Goal: Task Accomplishment & Management: Manage account settings

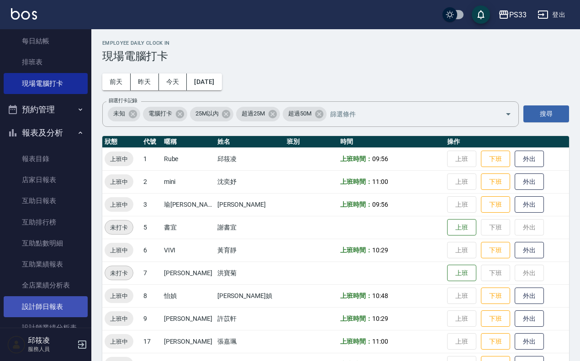
scroll to position [171, 0]
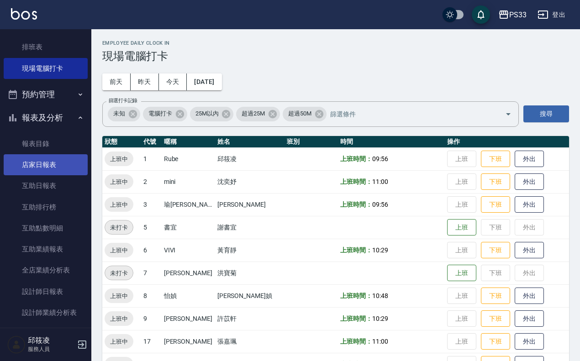
click at [49, 162] on link "店家日報表" at bounding box center [46, 164] width 84 height 21
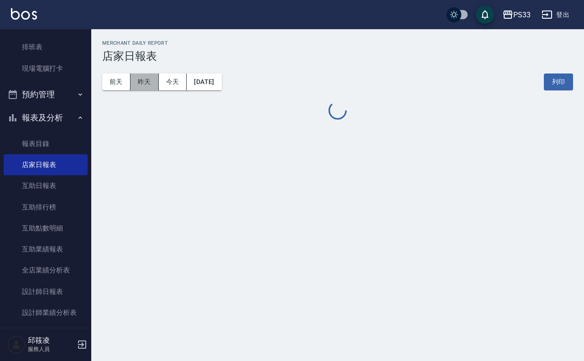
click at [145, 76] on button "昨天" at bounding box center [145, 81] width 28 height 17
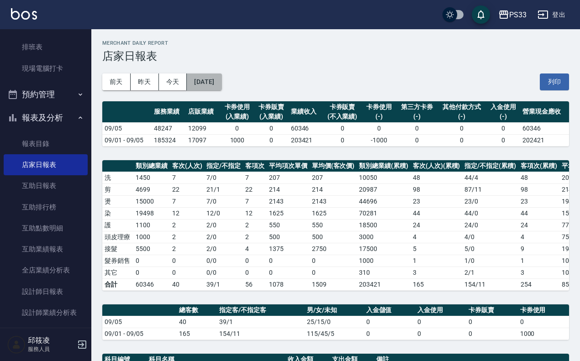
click at [214, 85] on button "[DATE]" at bounding box center [204, 81] width 35 height 17
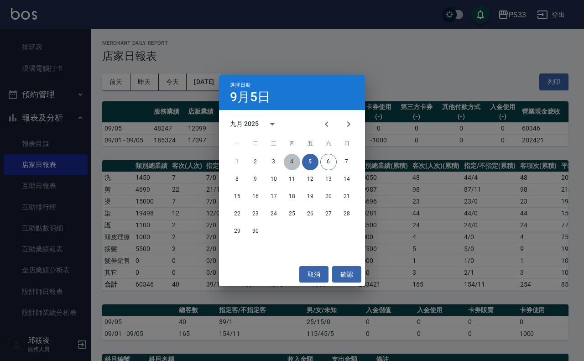
click at [294, 160] on button "4" at bounding box center [292, 162] width 16 height 16
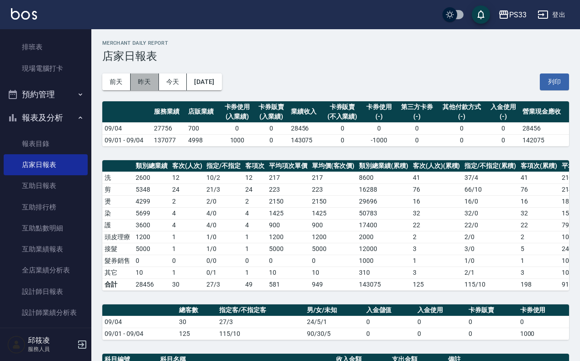
click at [141, 82] on button "昨天" at bounding box center [145, 81] width 28 height 17
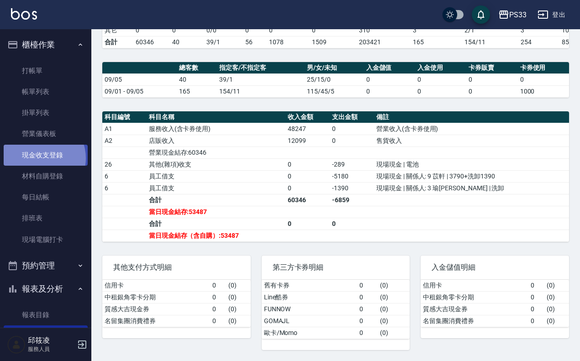
click at [39, 158] on link "現金收支登錄" at bounding box center [46, 155] width 84 height 21
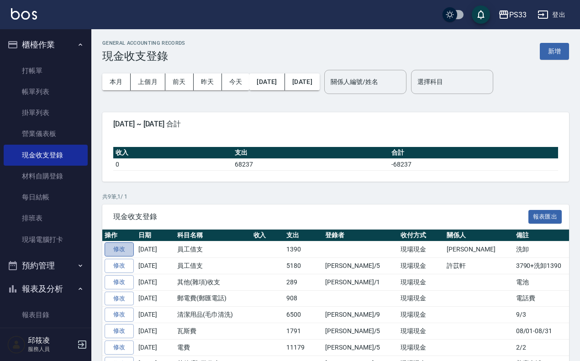
click at [113, 247] on link "修改" at bounding box center [118, 249] width 29 height 14
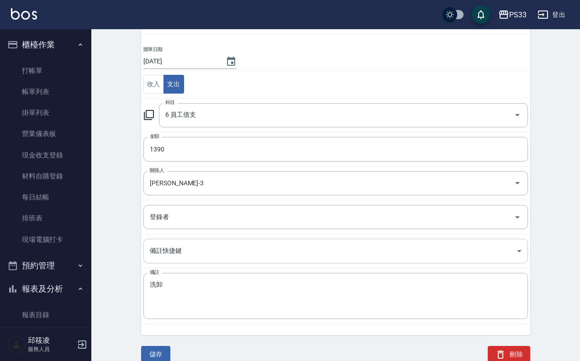
scroll to position [65, 0]
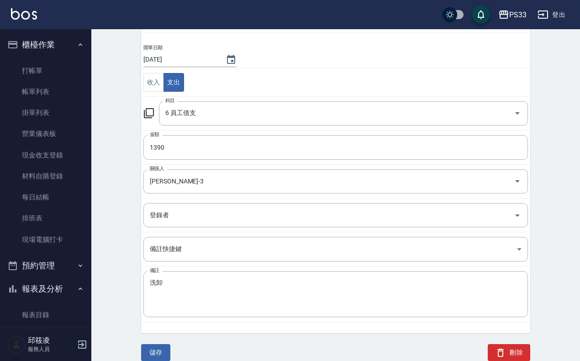
click at [515, 349] on button "刪除" at bounding box center [508, 352] width 42 height 17
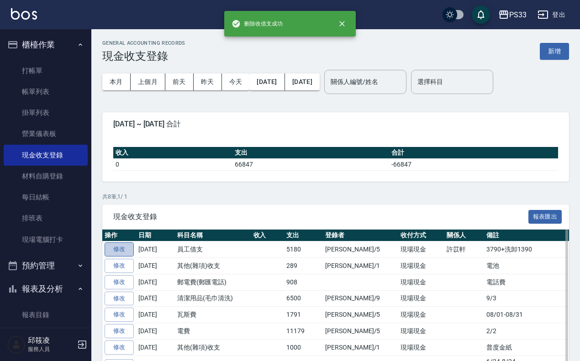
click at [122, 247] on link "修改" at bounding box center [118, 249] width 29 height 14
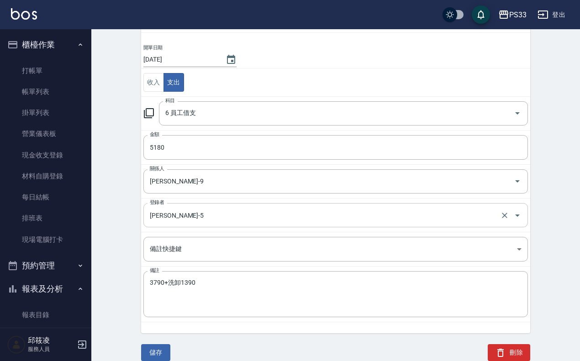
scroll to position [65, 0]
click at [511, 350] on button "刪除" at bounding box center [508, 352] width 42 height 17
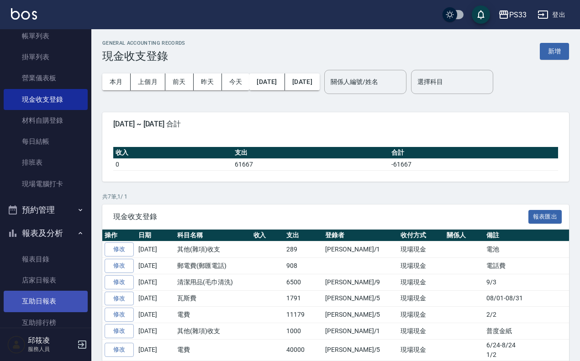
scroll to position [171, 0]
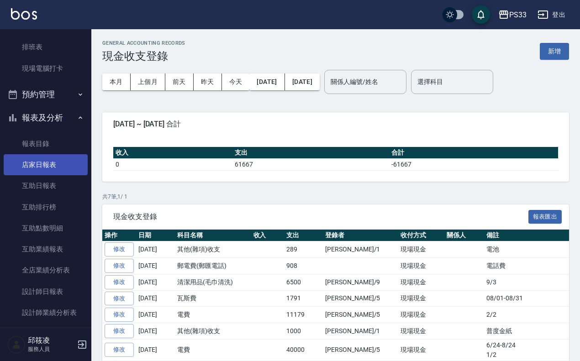
click at [58, 158] on link "店家日報表" at bounding box center [46, 164] width 84 height 21
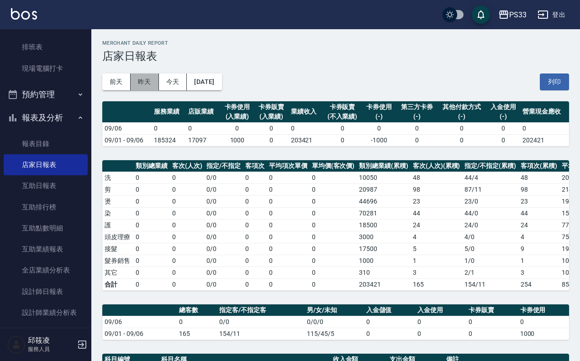
click at [143, 80] on button "昨天" at bounding box center [145, 81] width 28 height 17
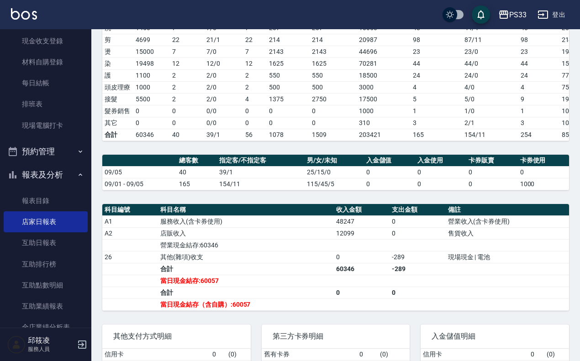
scroll to position [1, 0]
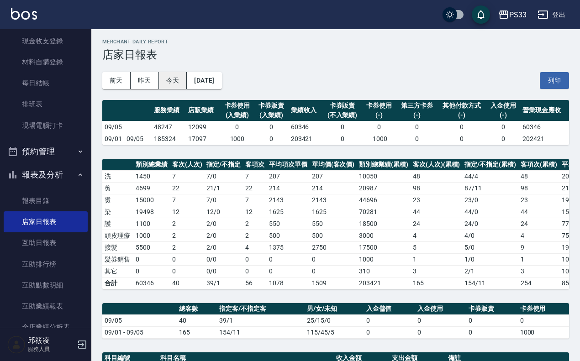
click at [167, 80] on button "今天" at bounding box center [173, 80] width 28 height 17
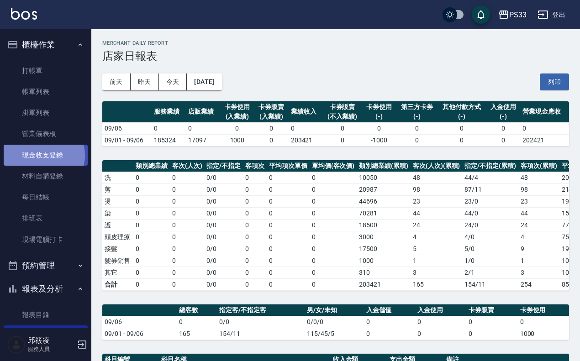
click at [42, 155] on link "現金收支登錄" at bounding box center [46, 155] width 84 height 21
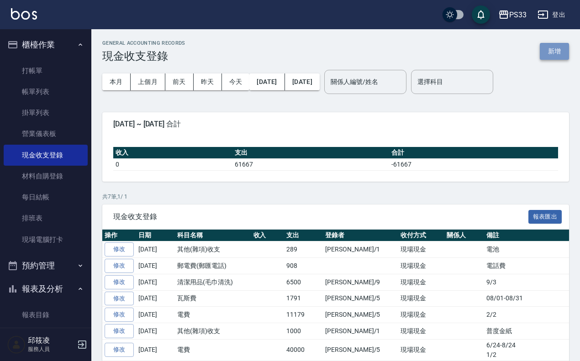
click at [554, 48] on button "新增" at bounding box center [553, 51] width 29 height 17
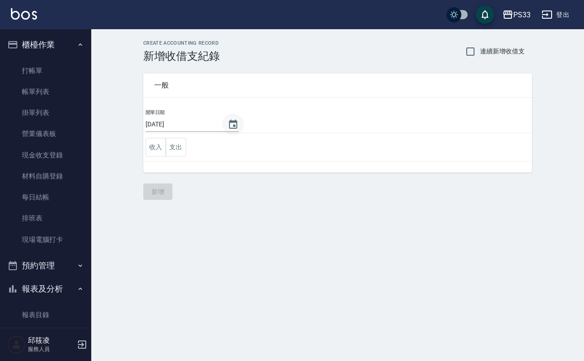
click at [232, 127] on icon "Choose date, selected date is 2025-09-06" at bounding box center [233, 124] width 11 height 11
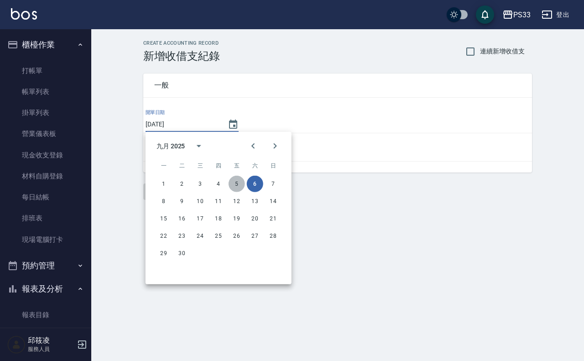
click at [235, 183] on button "5" at bounding box center [237, 184] width 16 height 16
type input "[DATE]"
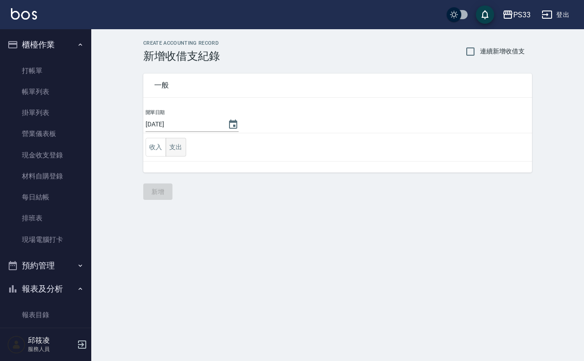
click at [182, 146] on button "支出" at bounding box center [176, 147] width 21 height 19
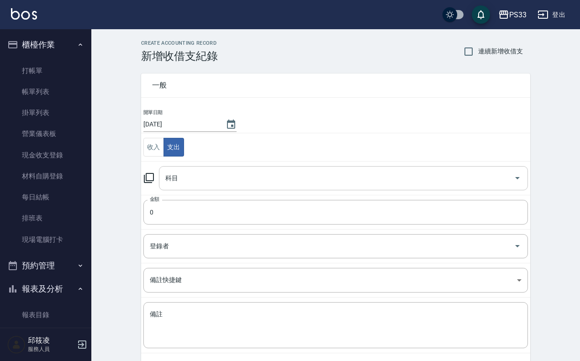
click at [185, 174] on input "科目" at bounding box center [336, 178] width 347 height 16
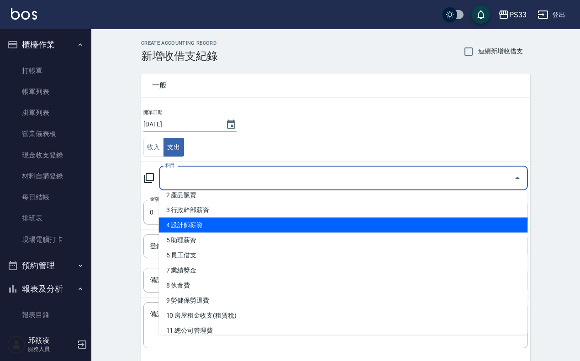
scroll to position [57, 0]
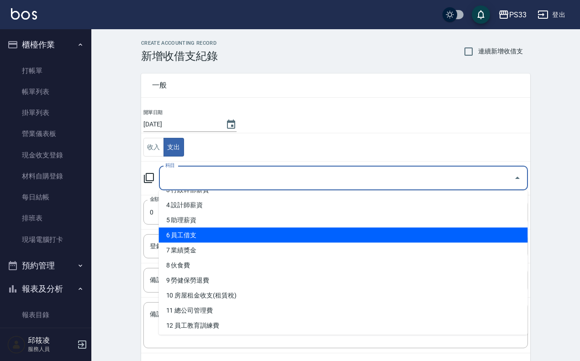
click at [206, 236] on li "6 員工借支" at bounding box center [343, 235] width 369 height 15
type input "6 員工借支"
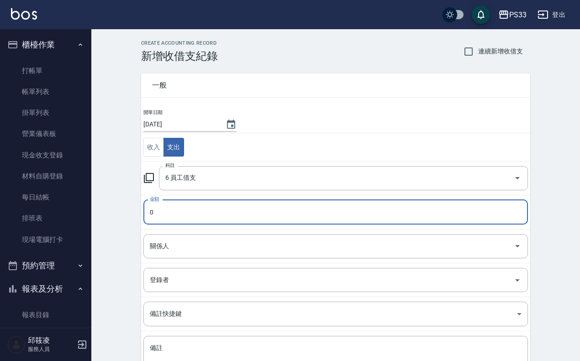
click at [178, 207] on input "0" at bounding box center [335, 212] width 384 height 25
type input "05180"
click at [182, 238] on input "關係人" at bounding box center [328, 246] width 362 height 16
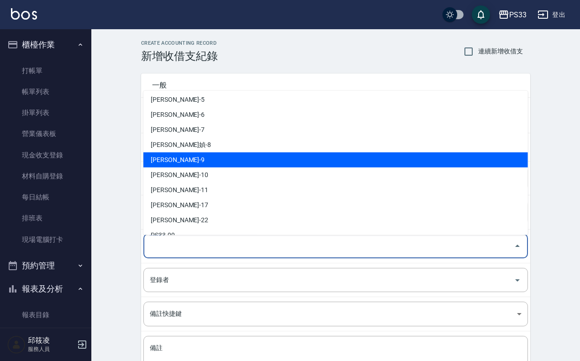
scroll to position [114, 0]
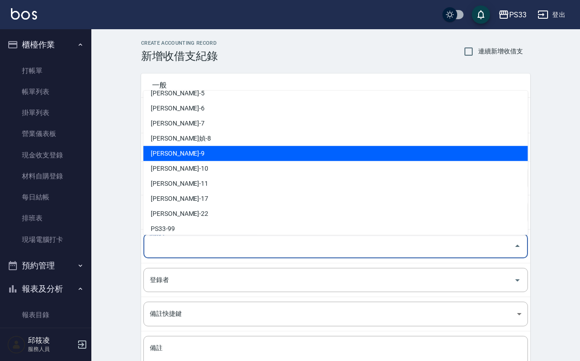
click at [190, 146] on li "[PERSON_NAME]-9" at bounding box center [335, 153] width 384 height 15
type input "[PERSON_NAME]-9"
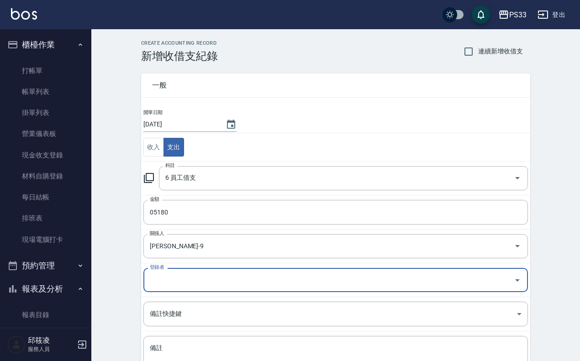
click at [164, 279] on input "登錄者" at bounding box center [328, 280] width 362 height 16
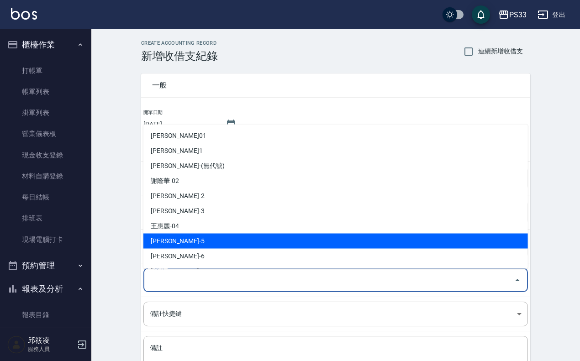
click at [172, 238] on li "[PERSON_NAME]-5" at bounding box center [335, 240] width 384 height 15
type input "[PERSON_NAME]-5"
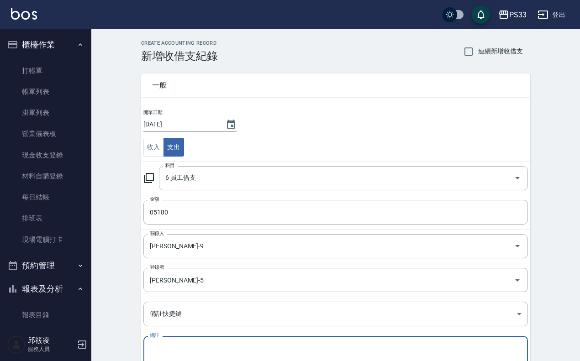
click at [161, 346] on textarea "備註" at bounding box center [335, 359] width 371 height 31
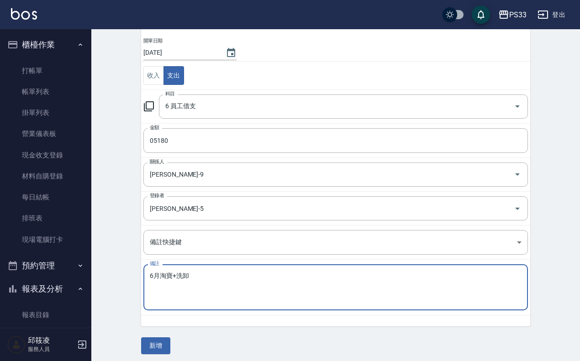
scroll to position [76, 0]
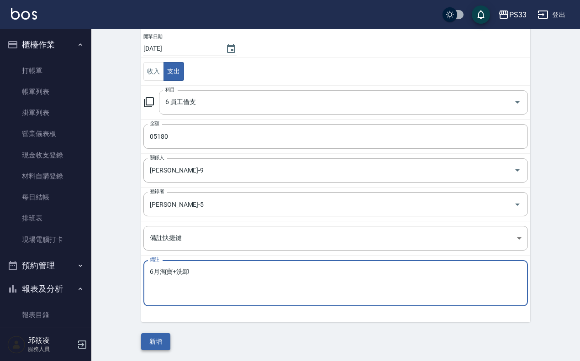
type textarea "6月淘寶+洗卸"
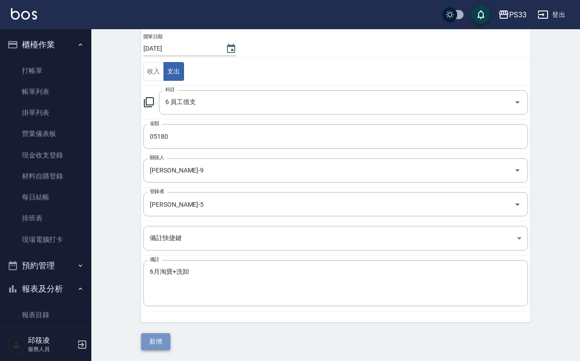
click at [163, 344] on button "新增" at bounding box center [155, 341] width 29 height 17
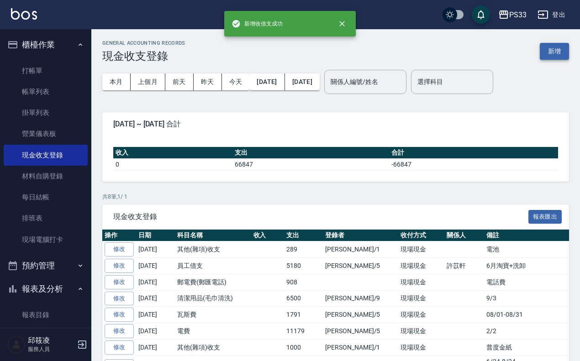
click at [555, 51] on button "新增" at bounding box center [553, 51] width 29 height 17
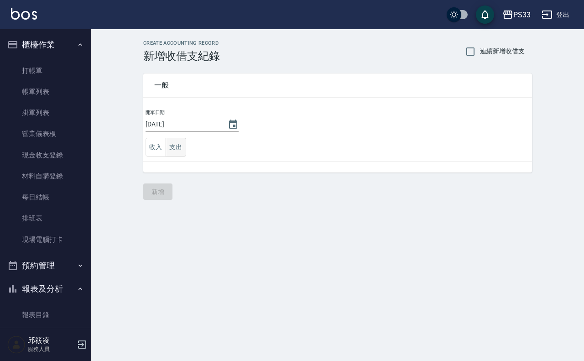
click at [172, 151] on button "支出" at bounding box center [176, 147] width 21 height 19
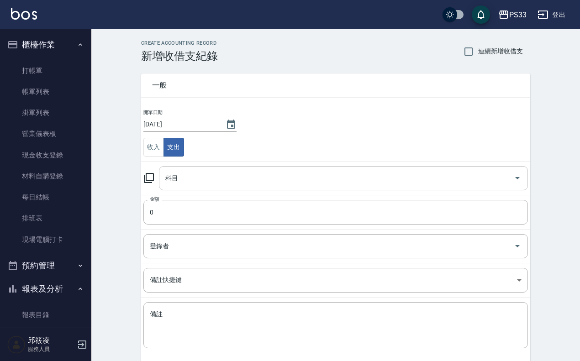
click at [202, 173] on input "科目" at bounding box center [336, 178] width 347 height 16
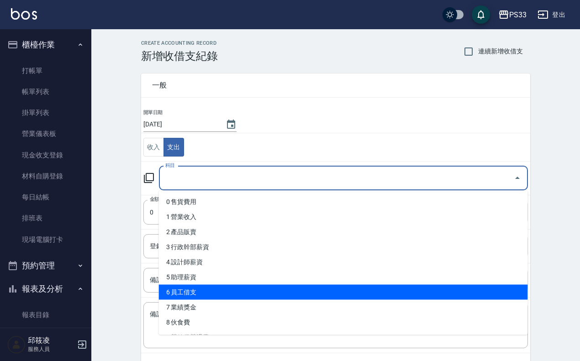
click at [190, 292] on li "6 員工借支" at bounding box center [343, 292] width 369 height 15
type input "6 員工借支"
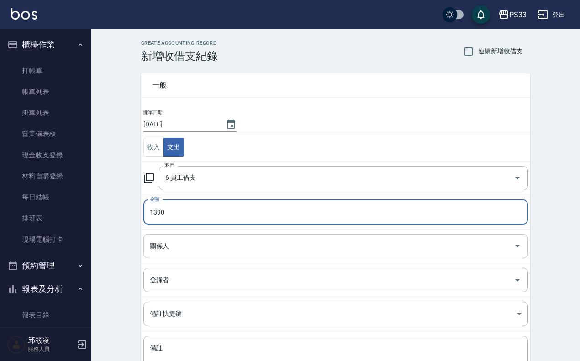
type input "1390"
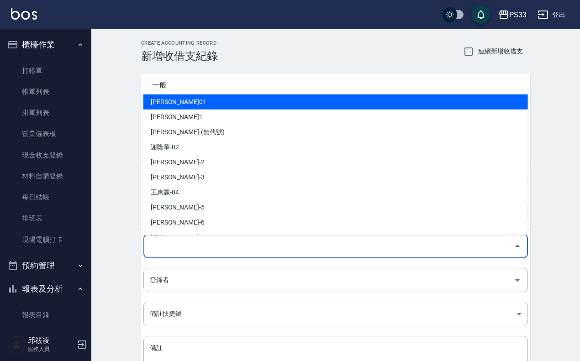
click at [191, 251] on input "關係人" at bounding box center [328, 246] width 362 height 16
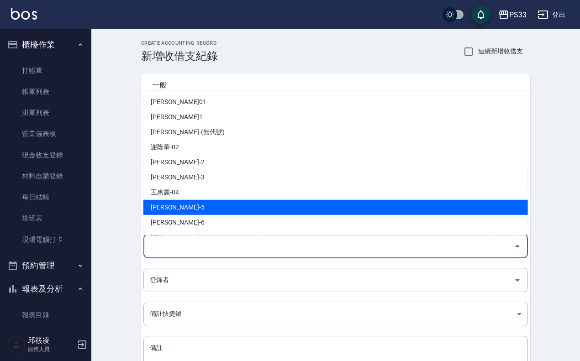
click at [186, 204] on li "[PERSON_NAME]-5" at bounding box center [335, 206] width 384 height 15
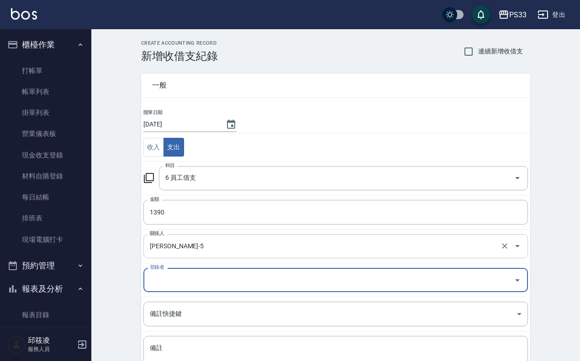
click at [178, 245] on input "[PERSON_NAME]-5" at bounding box center [322, 246] width 350 height 16
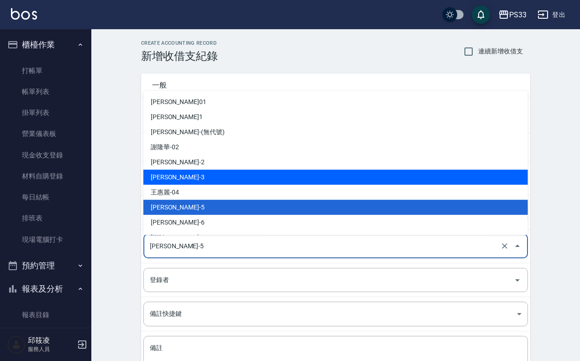
click at [189, 178] on li "[PERSON_NAME]-3" at bounding box center [335, 176] width 384 height 15
type input "[PERSON_NAME]-3"
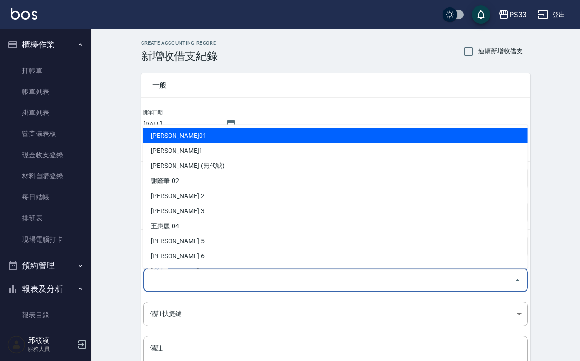
click at [163, 275] on input "登錄者" at bounding box center [328, 280] width 362 height 16
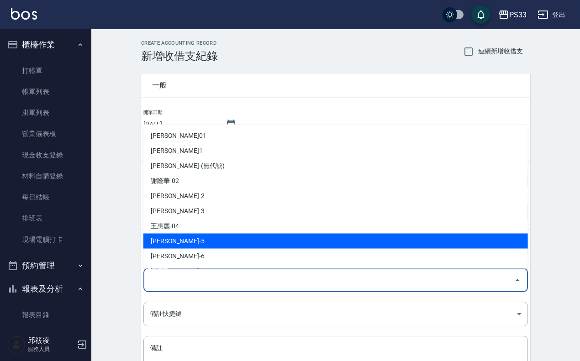
click at [172, 241] on li "[PERSON_NAME]-5" at bounding box center [335, 240] width 384 height 15
type input "[PERSON_NAME]-5"
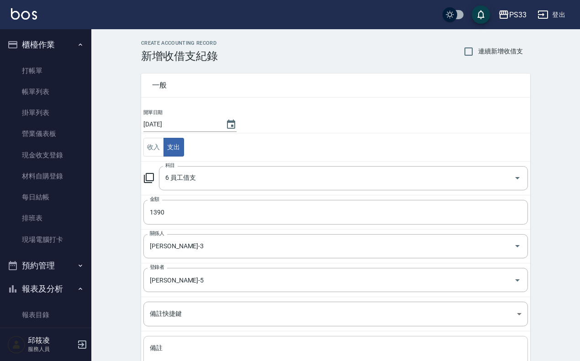
click at [157, 341] on div "x 備註" at bounding box center [335, 359] width 384 height 46
type textarea "v"
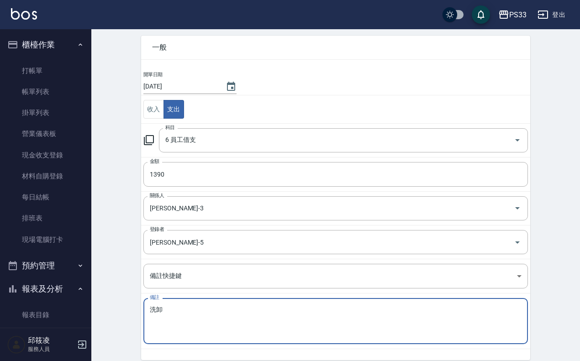
scroll to position [76, 0]
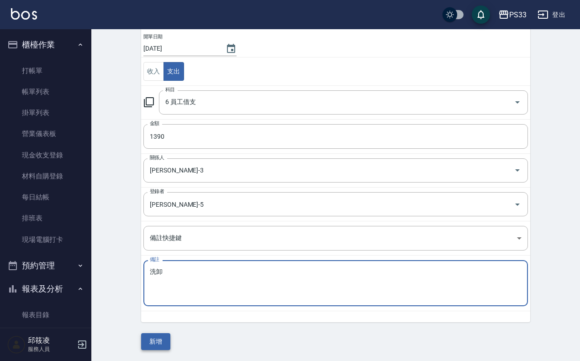
type textarea "洗卸"
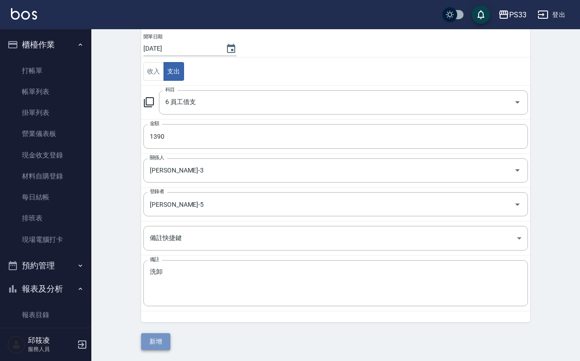
click at [161, 340] on button "新增" at bounding box center [155, 341] width 29 height 17
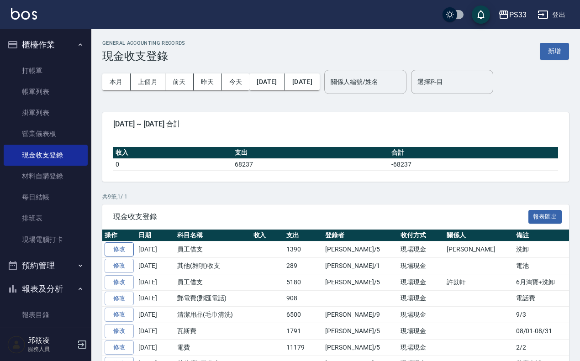
click at [112, 247] on link "修改" at bounding box center [118, 249] width 29 height 14
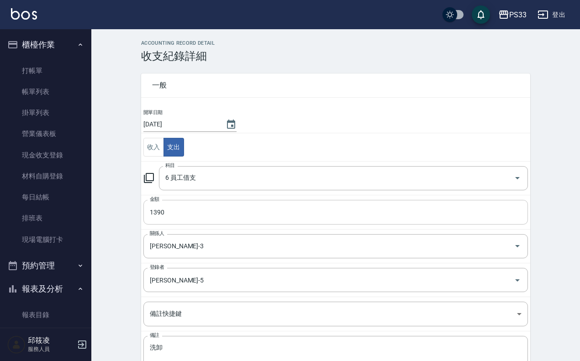
scroll to position [57, 0]
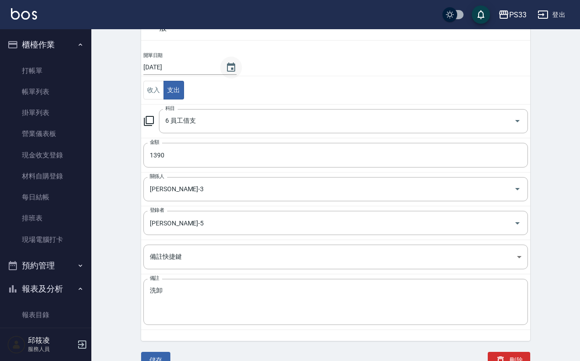
click at [230, 65] on icon "Choose date, selected date is 2025-09-06" at bounding box center [230, 67] width 11 height 11
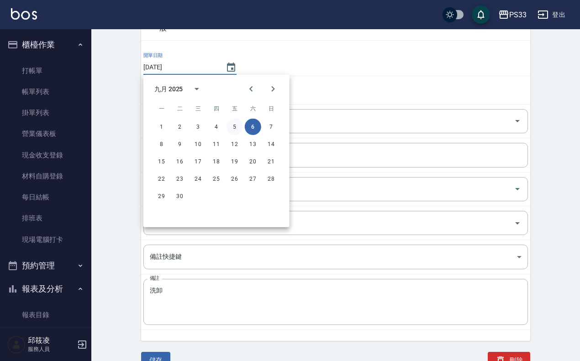
click at [236, 124] on button "5" at bounding box center [234, 127] width 16 height 16
type input "[DATE]"
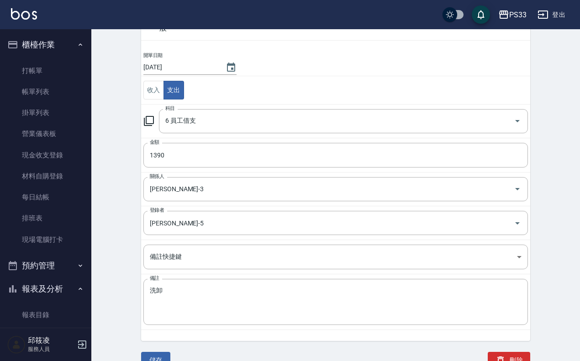
scroll to position [65, 0]
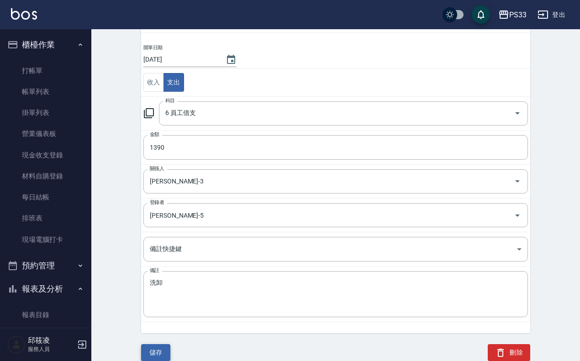
click at [151, 348] on button "儲存" at bounding box center [155, 352] width 29 height 17
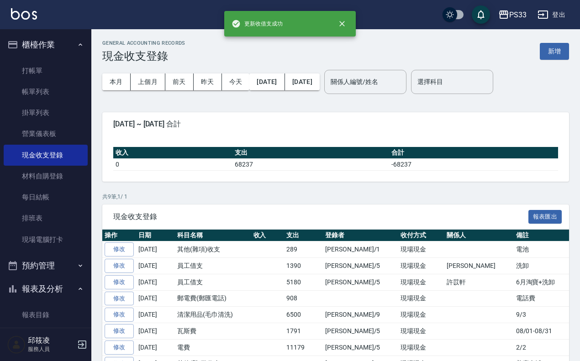
click at [546, 102] on div "GENERAL ACCOUNTING RECORDS 現金收支登錄 新增 本月 上個月 [DATE] [DATE] [DATE] [DATE] [DATE] …" at bounding box center [335, 229] width 488 height 400
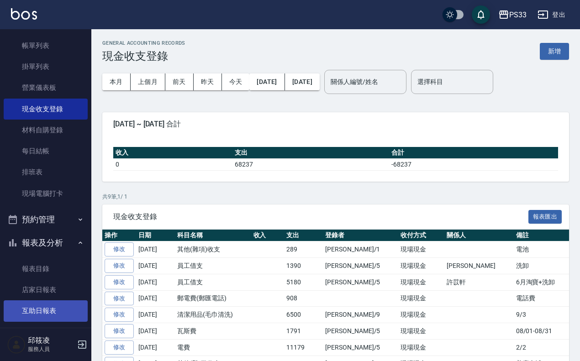
scroll to position [171, 0]
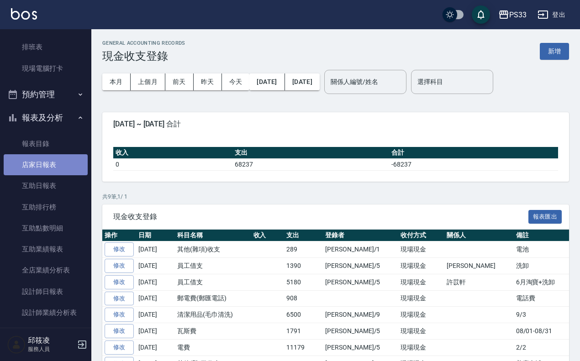
click at [53, 163] on link "店家日報表" at bounding box center [46, 164] width 84 height 21
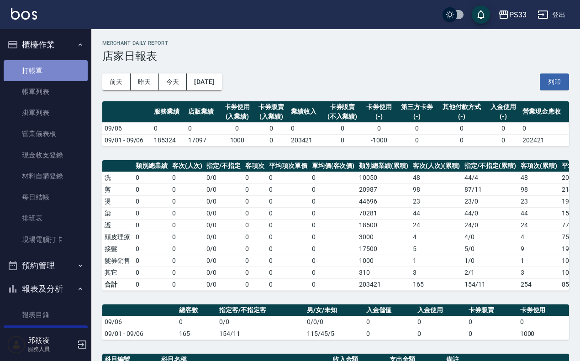
click at [57, 71] on link "打帳單" at bounding box center [46, 70] width 84 height 21
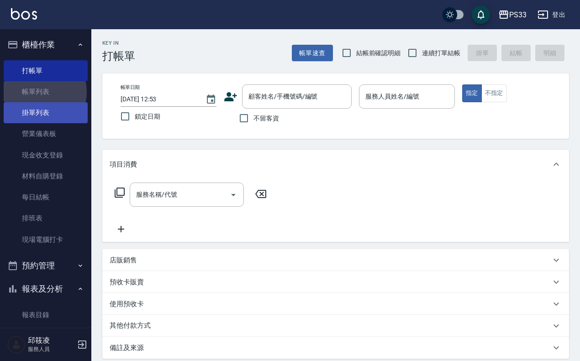
drag, startPoint x: 44, startPoint y: 92, endPoint x: 39, endPoint y: 112, distance: 20.7
click at [44, 92] on link "帳單列表" at bounding box center [46, 91] width 84 height 21
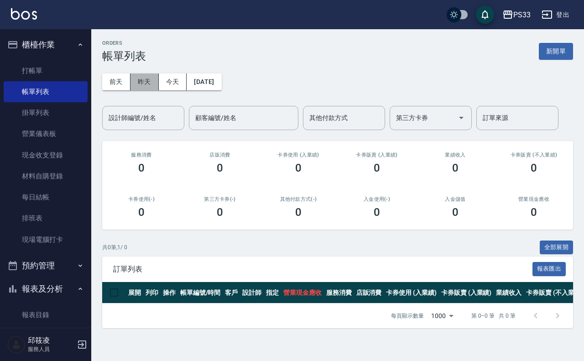
click at [143, 79] on button "昨天" at bounding box center [145, 81] width 28 height 17
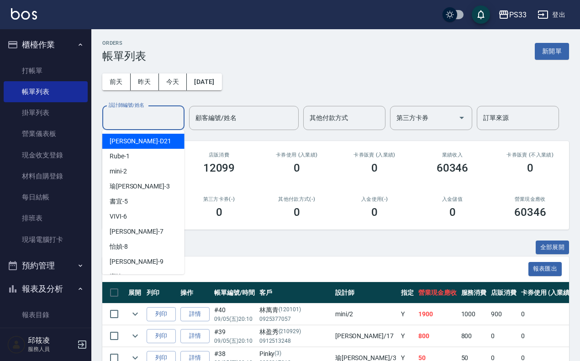
click at [130, 122] on input "設計師編號/姓名" at bounding box center [143, 118] width 74 height 16
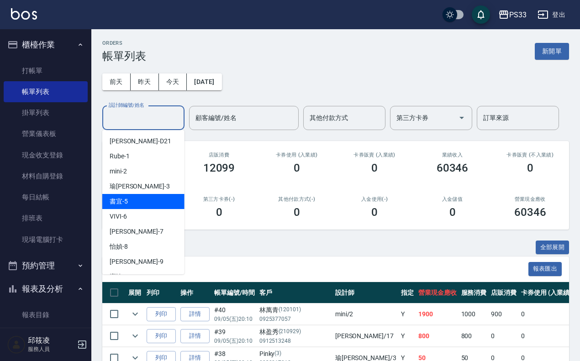
click at [129, 204] on div "書宜 -5" at bounding box center [143, 201] width 82 height 15
type input "書宜-5"
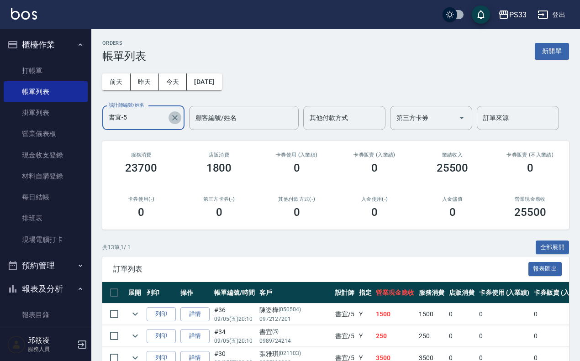
click at [169, 116] on button "Clear" at bounding box center [174, 117] width 13 height 13
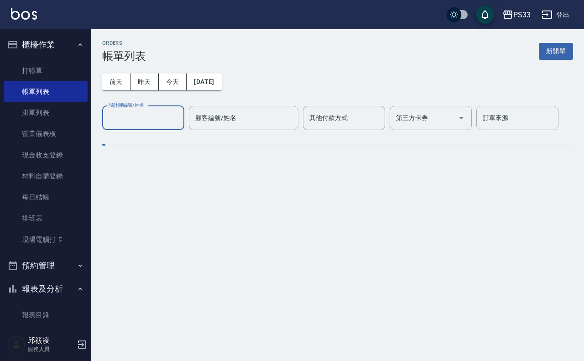
click at [149, 121] on input "設計師編號/姓名" at bounding box center [143, 118] width 74 height 16
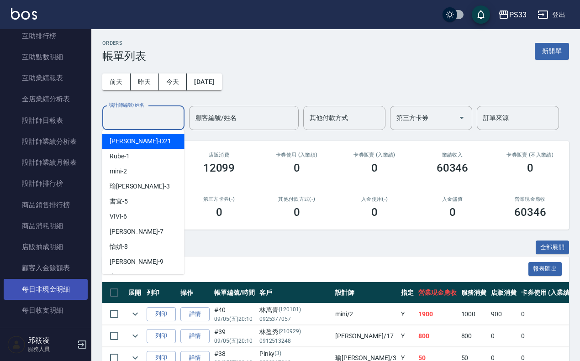
scroll to position [418, 0]
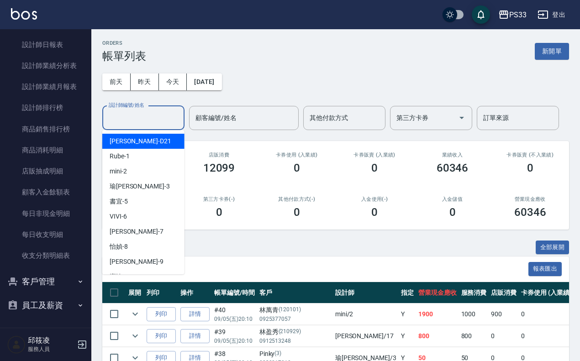
click at [52, 274] on button "客戶管理" at bounding box center [46, 282] width 84 height 24
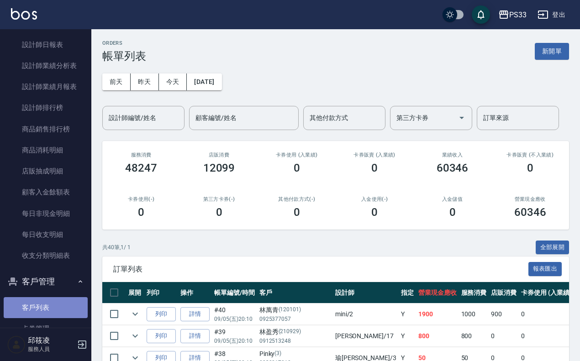
click at [60, 301] on link "客戶列表" at bounding box center [46, 307] width 84 height 21
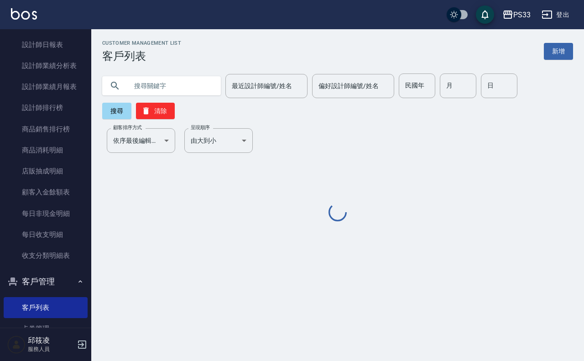
click at [161, 80] on input "text" at bounding box center [171, 85] width 86 height 25
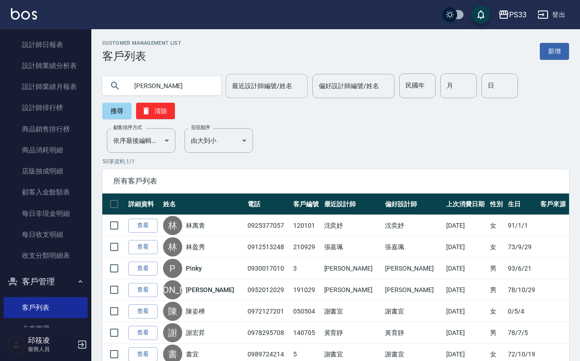
type input "[PERSON_NAME]"
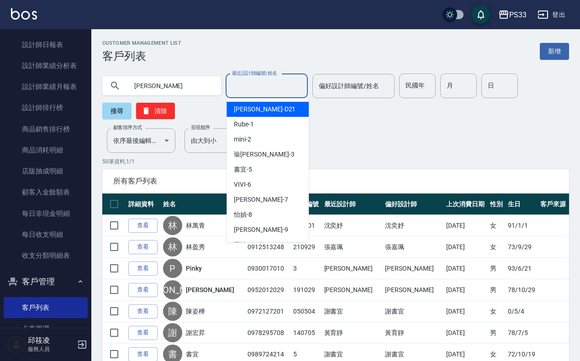
click at [297, 87] on input "最近設計師編號/姓名" at bounding box center [267, 86] width 74 height 16
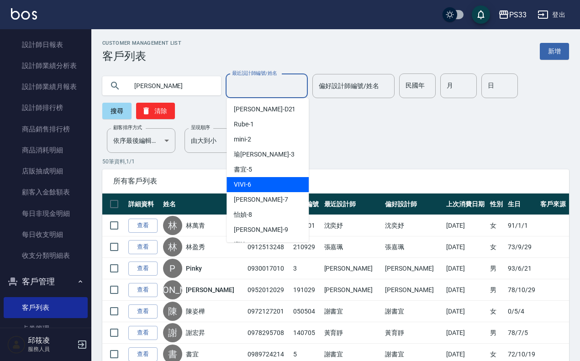
click at [258, 181] on div "VIVI -6" at bounding box center [267, 184] width 82 height 15
type input "VIVI-6"
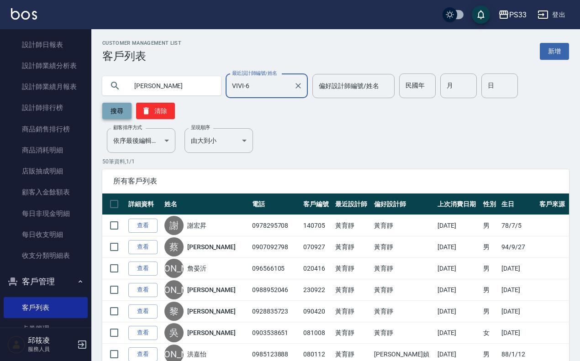
click at [113, 110] on button "搜尋" at bounding box center [116, 111] width 29 height 16
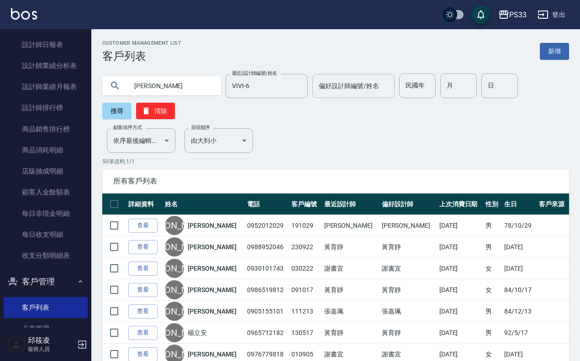
click at [348, 94] on input "偏好設計師編號/姓名" at bounding box center [353, 86] width 74 height 16
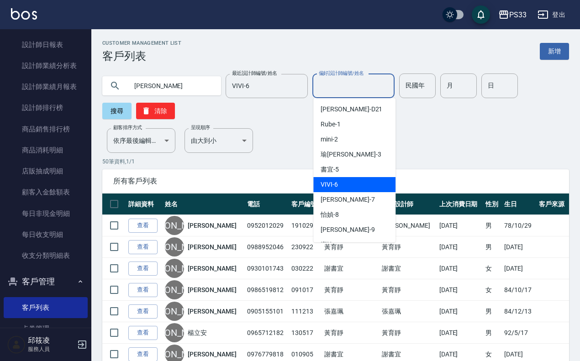
click at [317, 188] on div "VIVI -6" at bounding box center [354, 184] width 82 height 15
type input "VIVI-6"
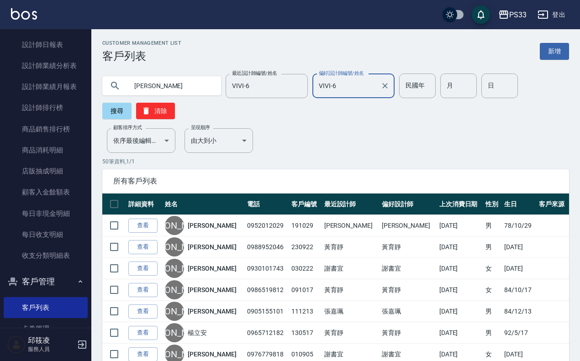
click at [119, 112] on button "搜尋" at bounding box center [116, 111] width 29 height 16
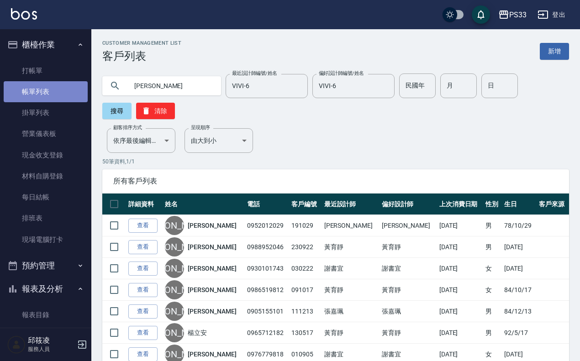
click at [49, 84] on link "帳單列表" at bounding box center [46, 91] width 84 height 21
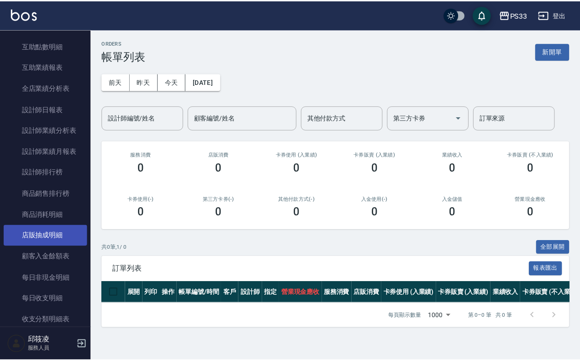
scroll to position [489, 0]
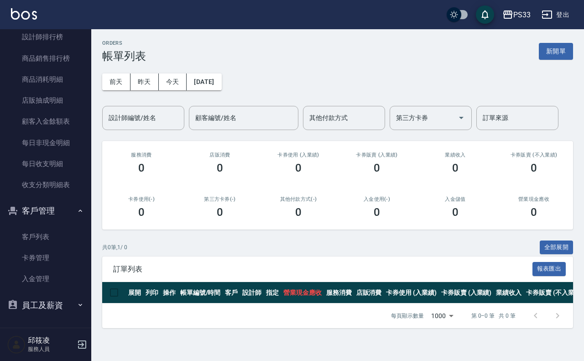
drag, startPoint x: 46, startPoint y: 233, endPoint x: 78, endPoint y: 219, distance: 35.6
click at [46, 233] on link "客戶列表" at bounding box center [46, 236] width 84 height 21
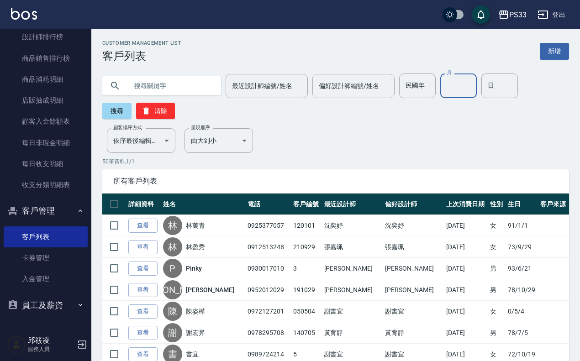
click at [475, 75] on input "月" at bounding box center [458, 85] width 37 height 25
type input "9"
click at [502, 78] on input "日" at bounding box center [499, 85] width 37 height 25
type input "20"
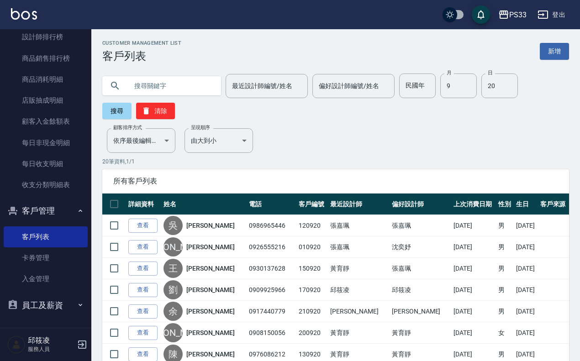
click at [150, 85] on input "text" at bounding box center [171, 85] width 86 height 25
type input "ㄜ"
type input "巫"
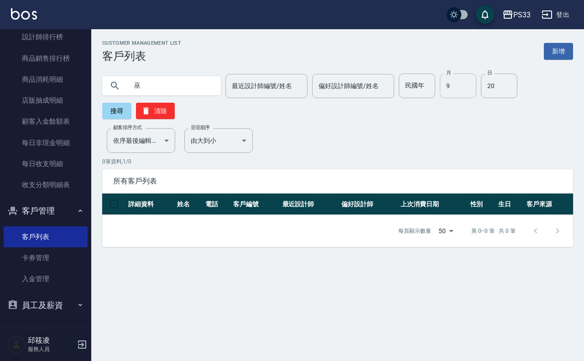
click at [469, 90] on input "9" at bounding box center [458, 85] width 37 height 25
click at [509, 87] on input "20" at bounding box center [499, 85] width 37 height 25
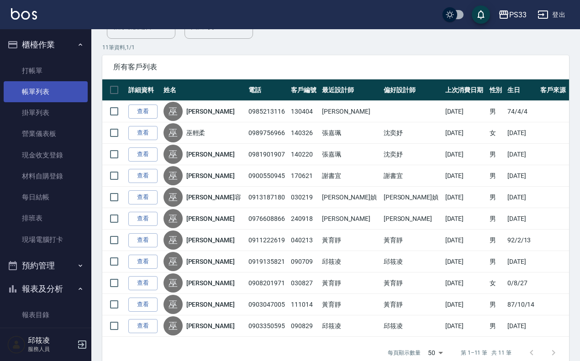
click at [43, 94] on link "帳單列表" at bounding box center [46, 91] width 84 height 21
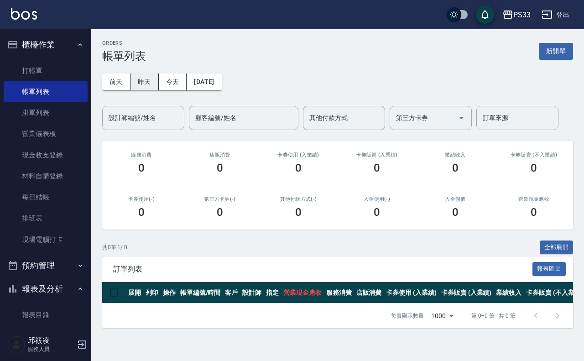
click at [142, 79] on button "昨天" at bounding box center [145, 81] width 28 height 17
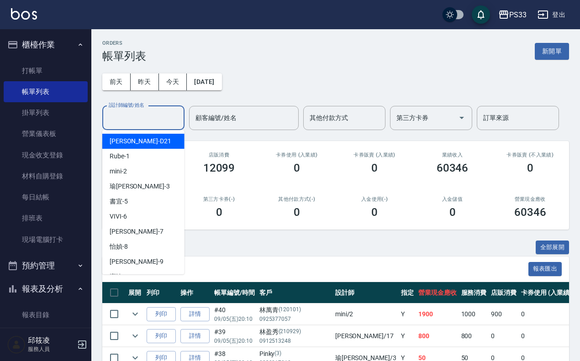
click at [151, 112] on input "設計師編號/姓名" at bounding box center [143, 118] width 74 height 16
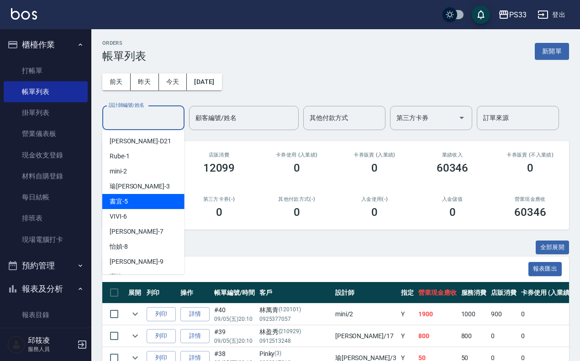
click at [120, 208] on div "書宜 -5" at bounding box center [143, 201] width 82 height 15
type input "書宜-5"
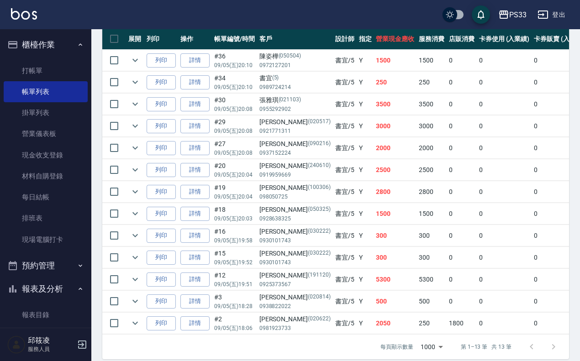
scroll to position [274, 0]
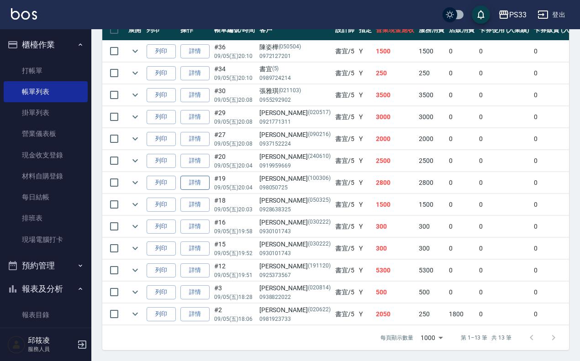
click at [196, 176] on link "詳情" at bounding box center [194, 183] width 29 height 14
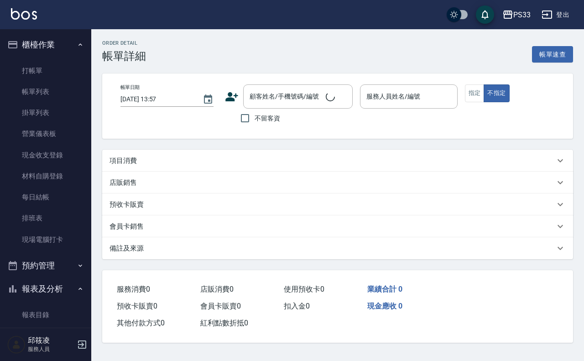
type input "[DATE] 20:04"
type input "書宜-5"
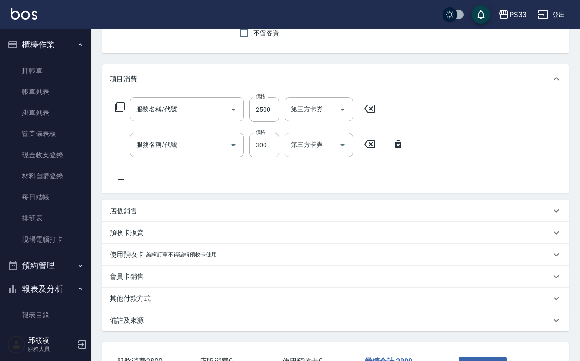
type input "設計染髮(404)"
type input "指定單剪(203)"
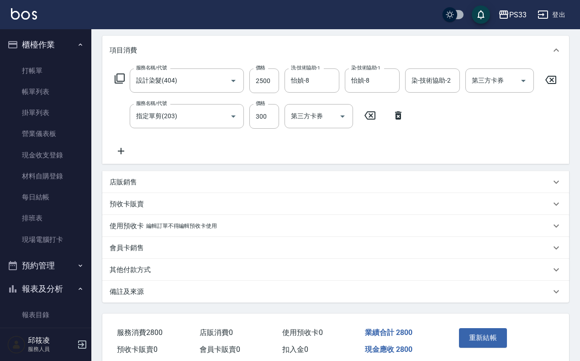
type input "[PERSON_NAME]/098050725/100306"
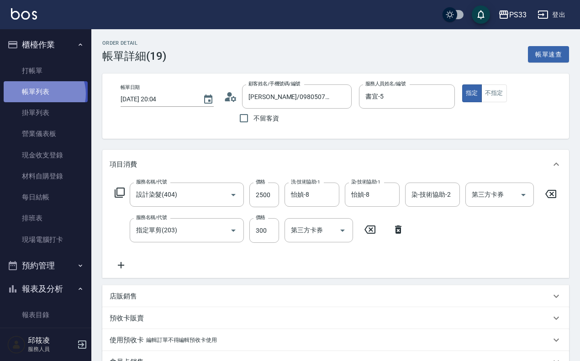
click at [42, 94] on link "帳單列表" at bounding box center [46, 91] width 84 height 21
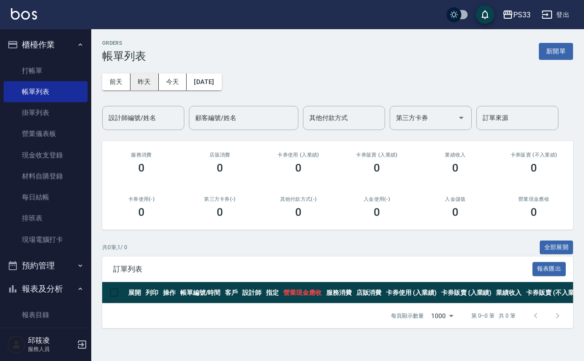
click at [148, 79] on button "昨天" at bounding box center [145, 81] width 28 height 17
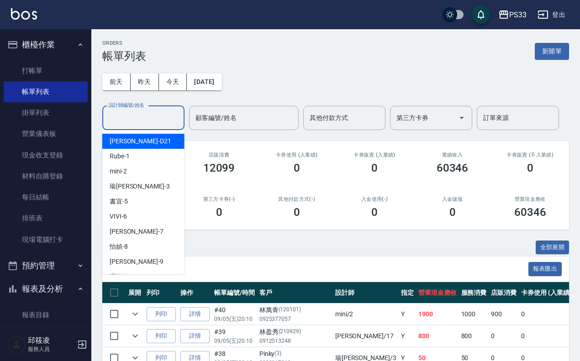
click at [151, 120] on input "設計師編號/姓名" at bounding box center [143, 118] width 74 height 16
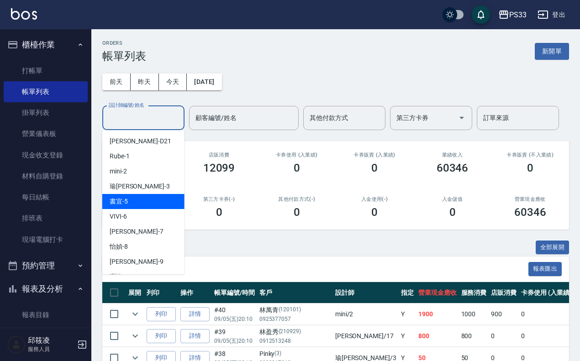
click at [119, 195] on div "書宜 -5" at bounding box center [143, 201] width 82 height 15
type input "書宜-5"
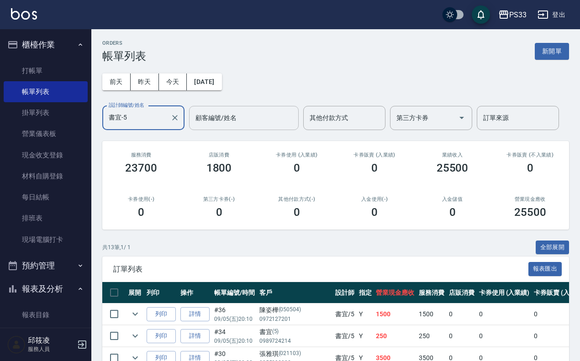
click at [279, 122] on input "顧客編號/姓名" at bounding box center [243, 118] width 101 height 16
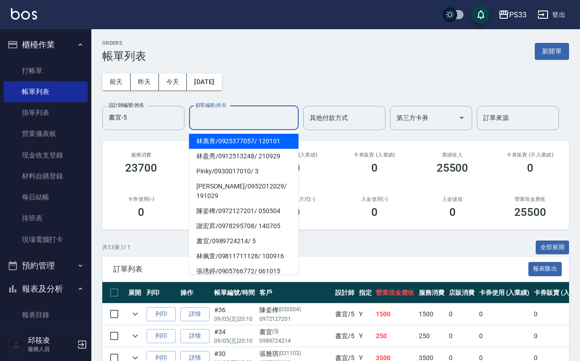
click at [302, 42] on div "ORDERS 帳單列表 新開單" at bounding box center [335, 51] width 466 height 22
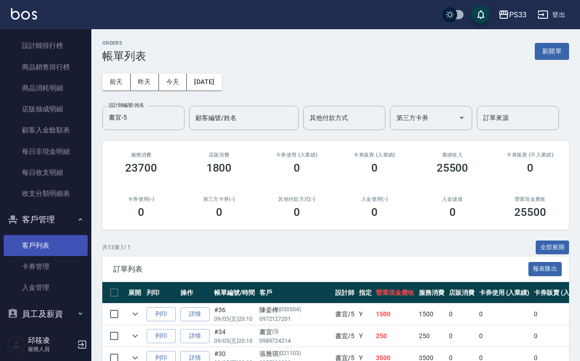
scroll to position [489, 0]
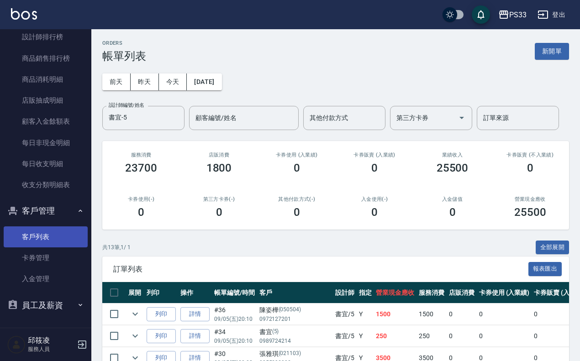
click at [49, 240] on link "客戶列表" at bounding box center [46, 236] width 84 height 21
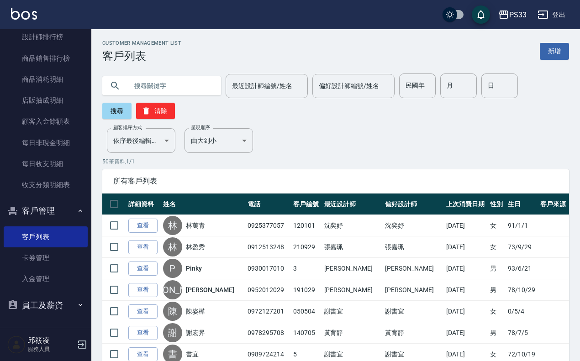
click at [191, 80] on input "text" at bounding box center [171, 85] width 86 height 25
type input "["
type input "[PERSON_NAME]"
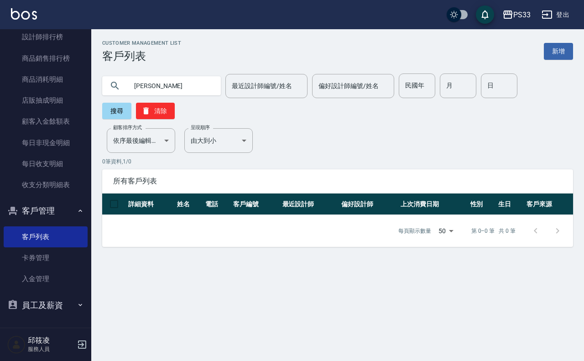
drag, startPoint x: 179, startPoint y: 84, endPoint x: 97, endPoint y: 88, distance: 81.7
click at [103, 97] on div "[PERSON_NAME]" at bounding box center [161, 85] width 119 height 25
click at [451, 74] on div "月 月" at bounding box center [458, 85] width 37 height 25
type input "9"
click at [493, 89] on input "日" at bounding box center [499, 85] width 37 height 25
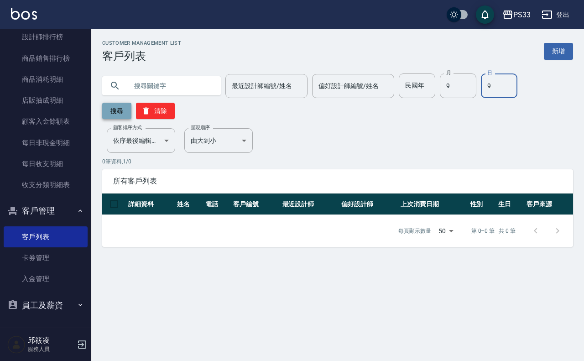
type input "9"
click at [115, 110] on button "搜尋" at bounding box center [116, 111] width 29 height 16
